Goal: Transaction & Acquisition: Purchase product/service

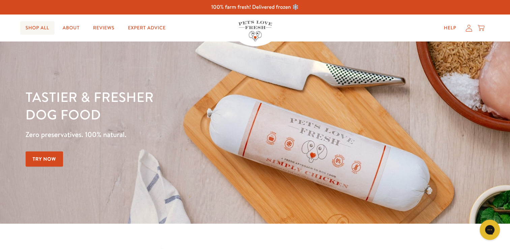
click at [44, 25] on link "Shop All" at bounding box center [37, 27] width 34 height 13
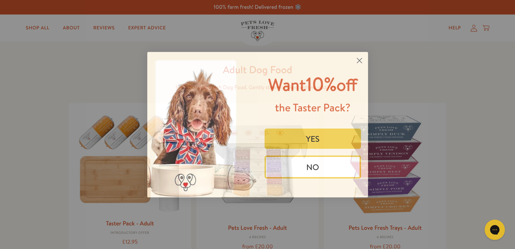
click at [360, 60] on circle "Close dialog" at bounding box center [359, 60] width 11 height 11
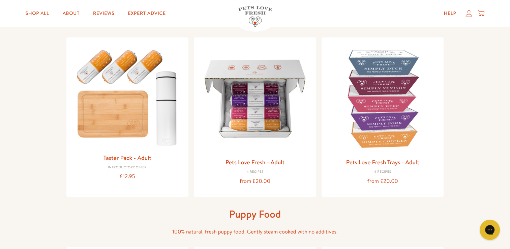
scroll to position [67, 0]
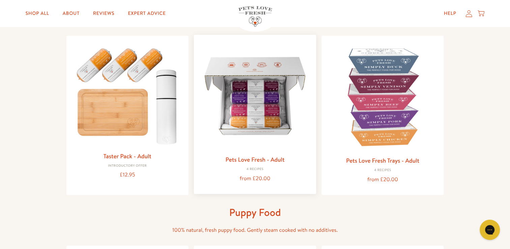
click at [259, 104] on img at bounding box center [255, 96] width 112 height 112
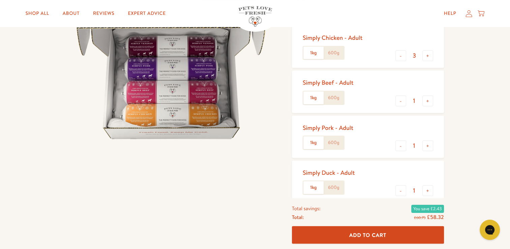
scroll to position [99, 0]
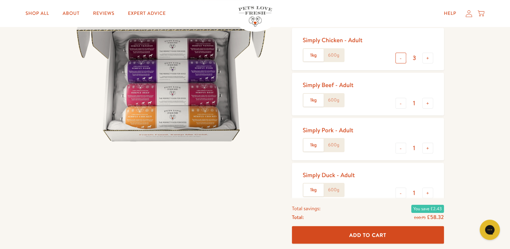
click at [402, 58] on button "-" at bounding box center [400, 58] width 11 height 11
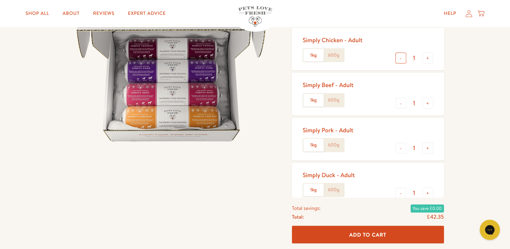
click at [402, 58] on button "-" at bounding box center [400, 58] width 11 height 11
type input "0"
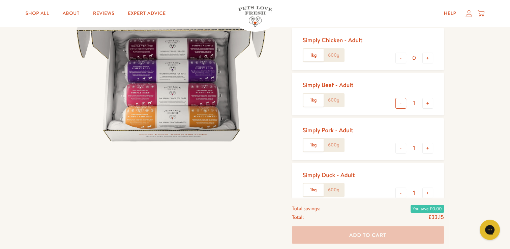
click at [401, 104] on button "-" at bounding box center [400, 103] width 11 height 11
type input "0"
click at [426, 148] on button "+" at bounding box center [427, 148] width 11 height 11
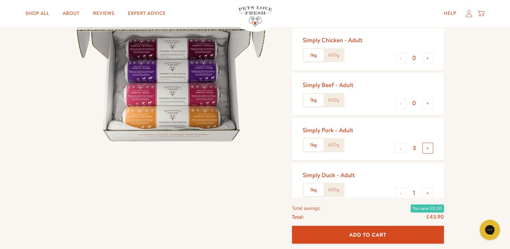
click at [426, 148] on button "+" at bounding box center [427, 148] width 11 height 11
type input "5"
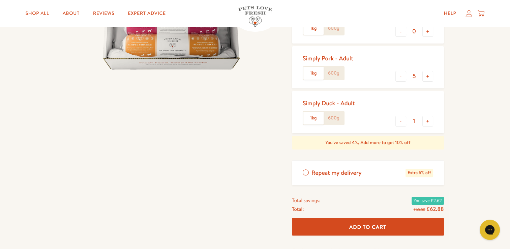
scroll to position [169, 0]
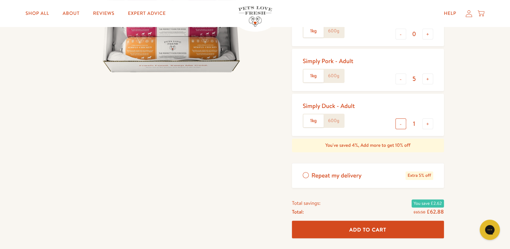
click at [398, 125] on button "-" at bounding box center [400, 123] width 11 height 11
type input "0"
click at [335, 74] on label "600g" at bounding box center [334, 75] width 20 height 13
click at [0, 0] on input "600g" at bounding box center [0, 0] width 0 height 0
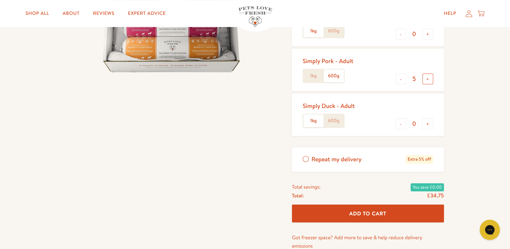
click at [428, 78] on button "+" at bounding box center [427, 78] width 11 height 11
type input "8"
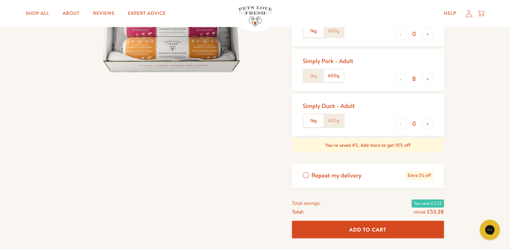
click at [367, 228] on span "Add To Cart" at bounding box center [367, 229] width 37 height 7
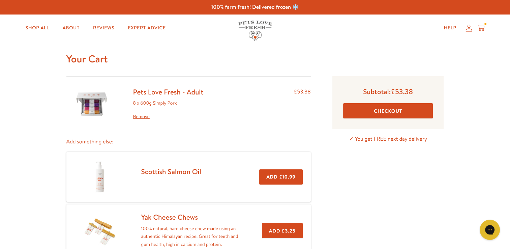
click at [385, 107] on button "Checkout" at bounding box center [388, 110] width 90 height 15
